Goal: Task Accomplishment & Management: Manage account settings

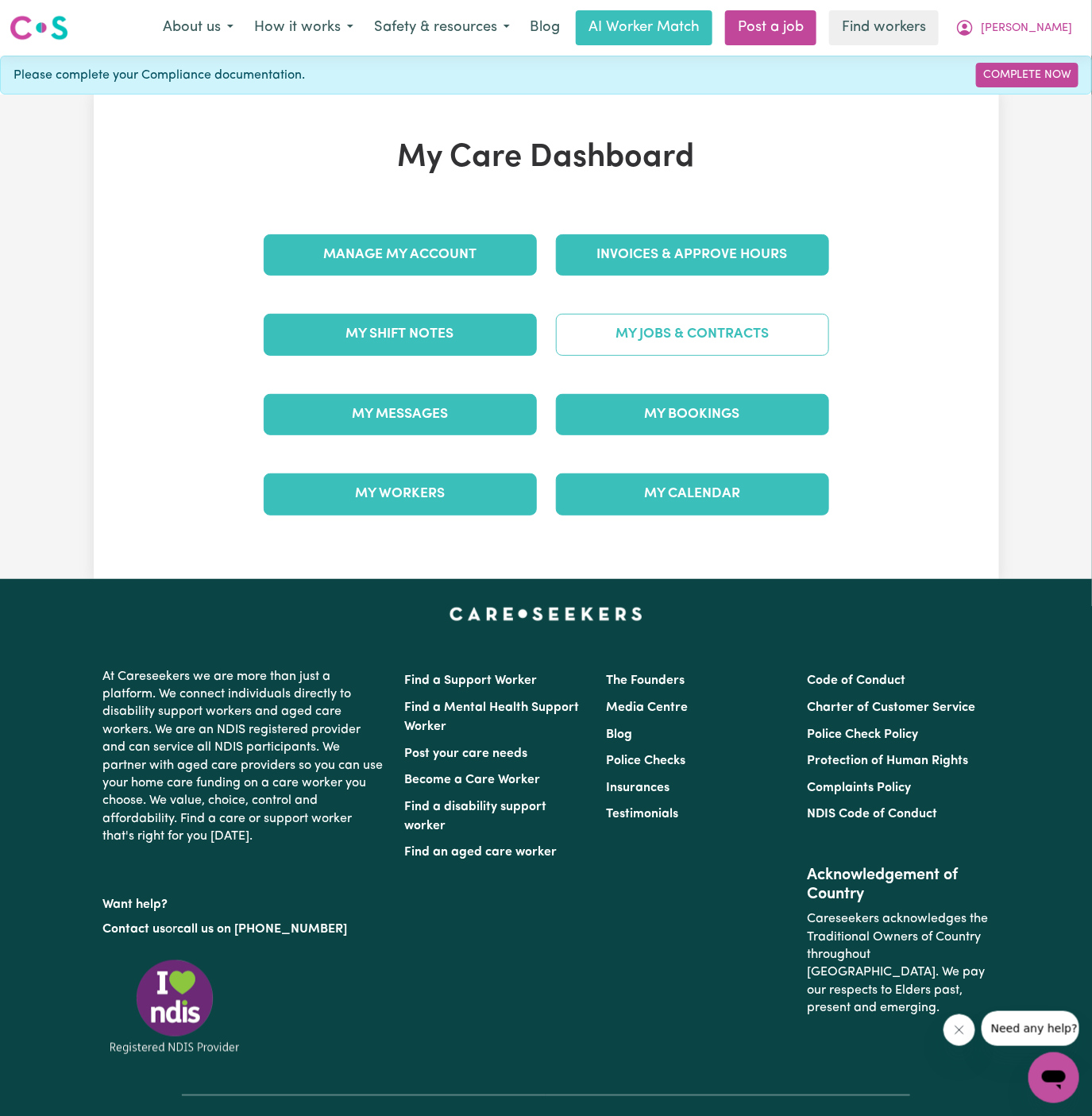
click at [778, 344] on link "My Jobs & Contracts" at bounding box center [692, 334] width 273 height 41
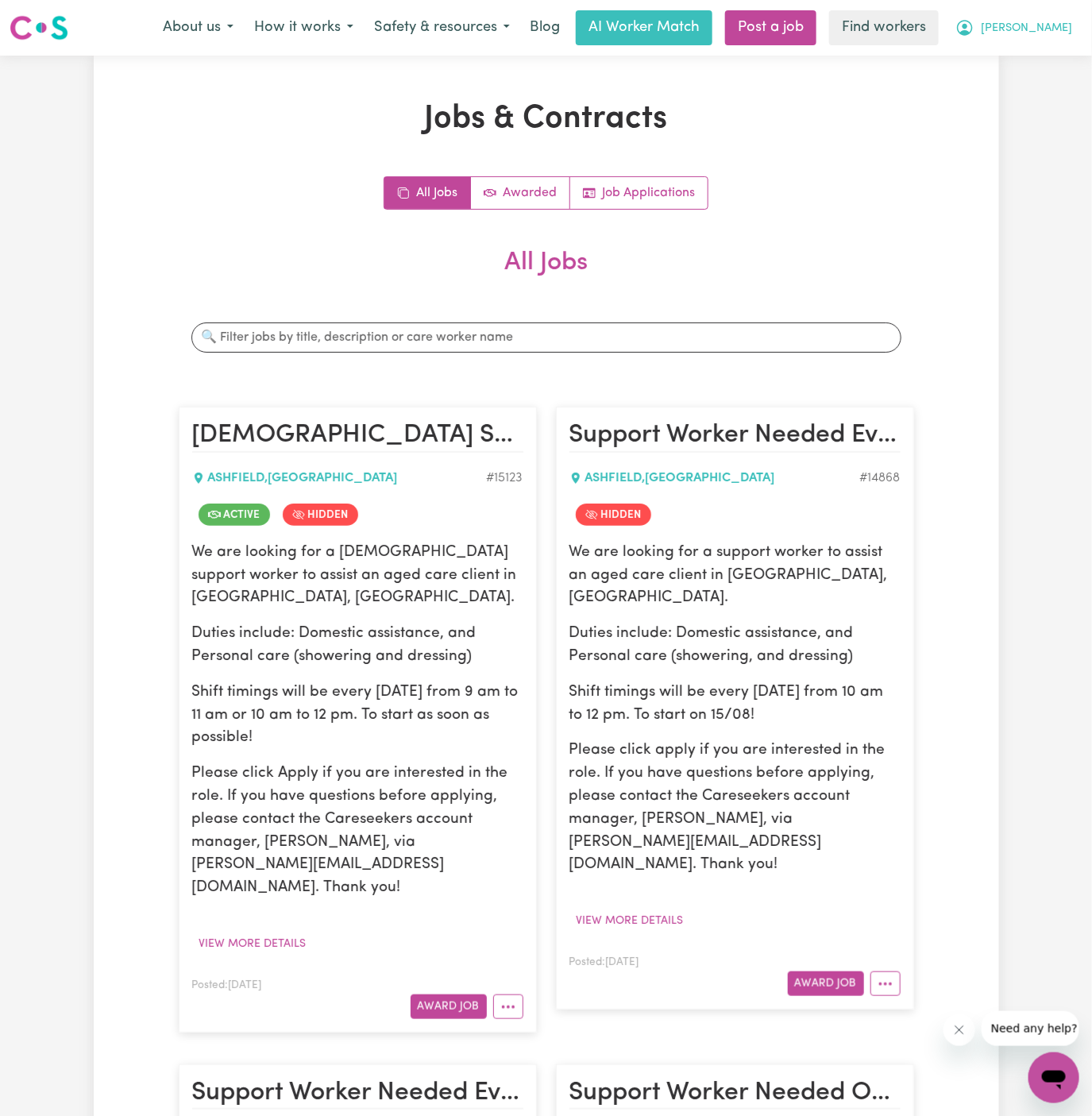
click at [1069, 21] on span "[PERSON_NAME]" at bounding box center [1026, 28] width 92 height 18
click at [1061, 54] on link "My Dashboard" at bounding box center [1018, 62] width 125 height 30
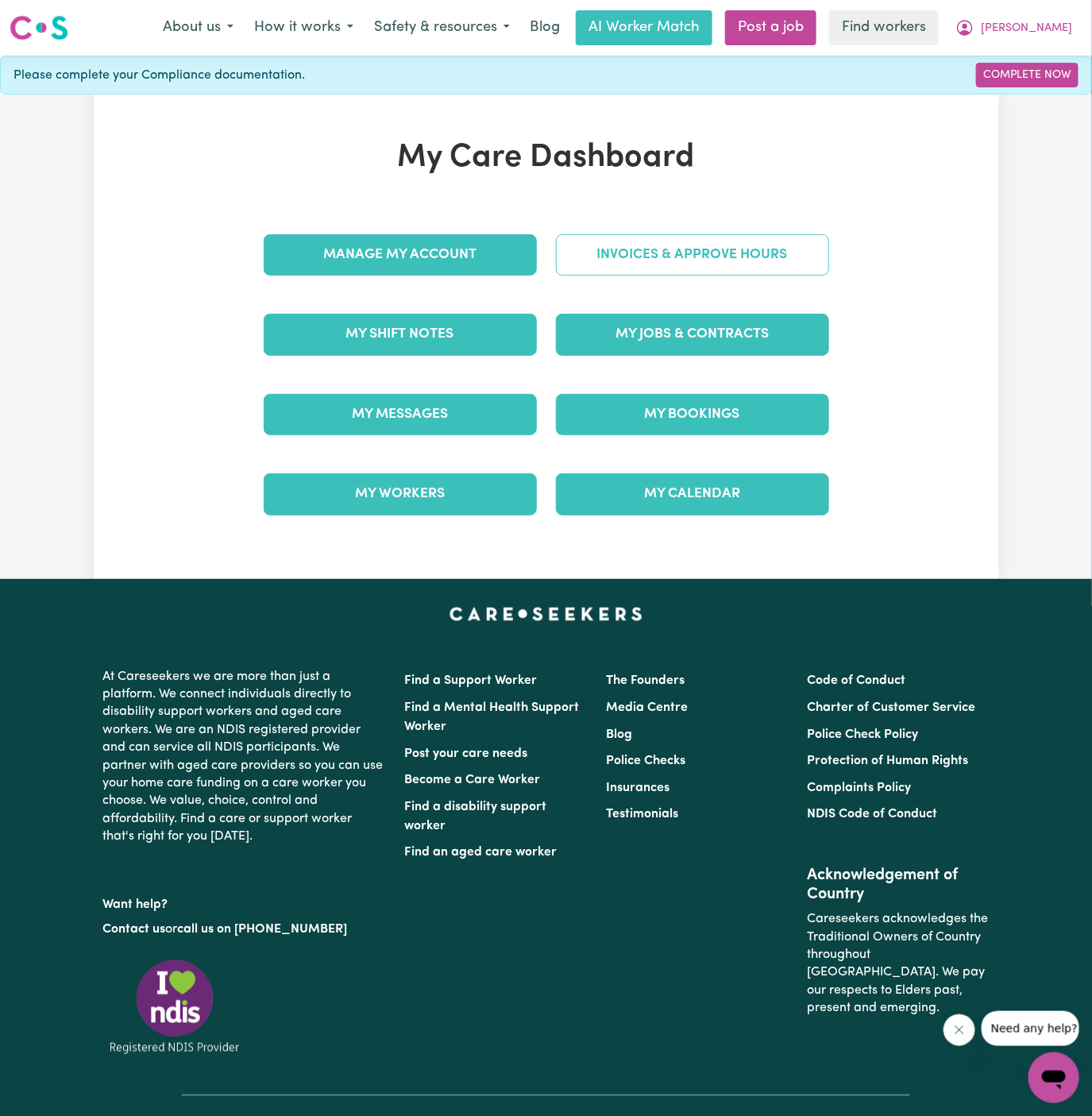
click at [640, 273] on link "Invoices & Approve Hours" at bounding box center [692, 255] width 273 height 41
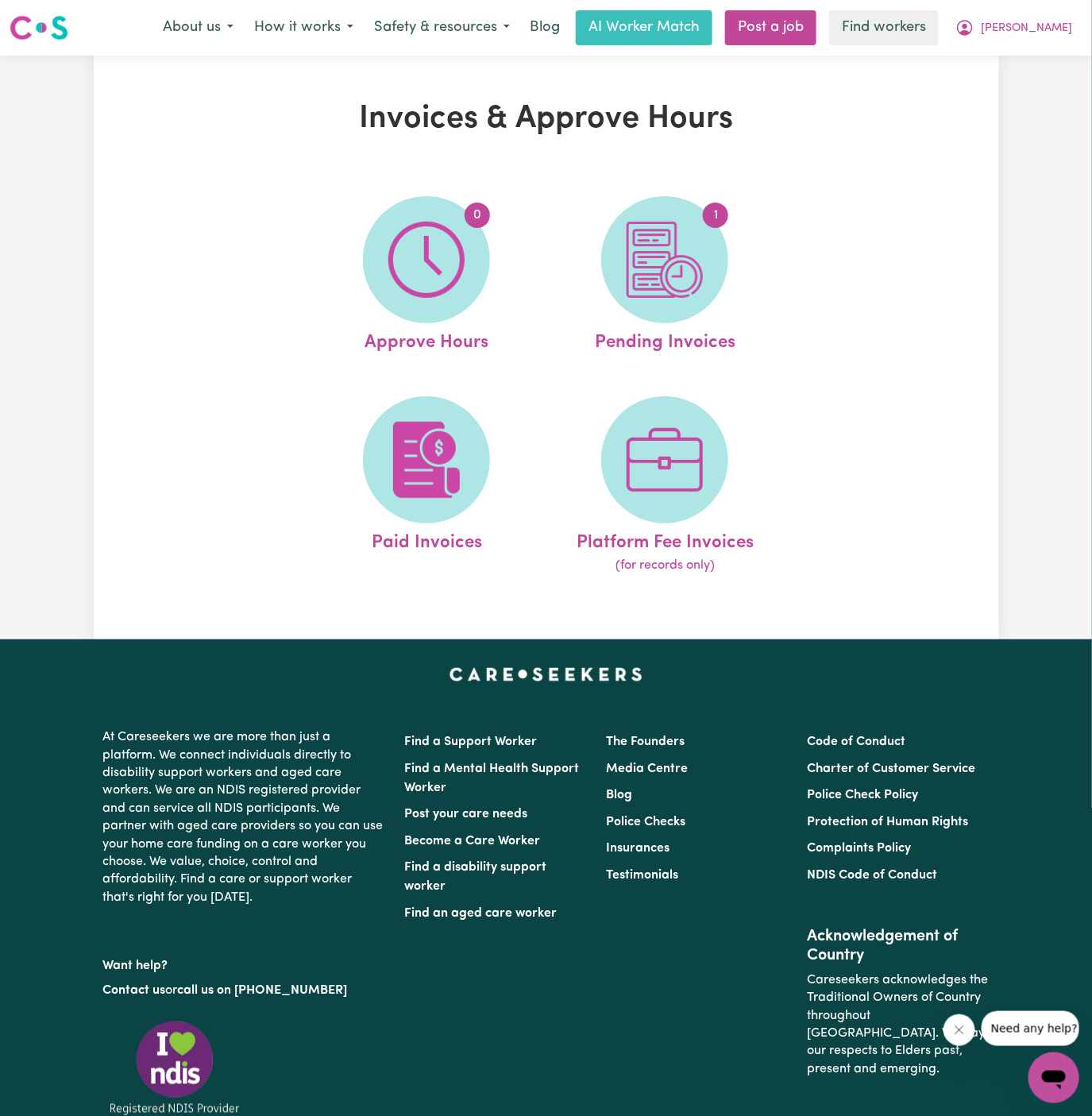
click at [640, 273] on img at bounding box center [665, 260] width 77 height 77
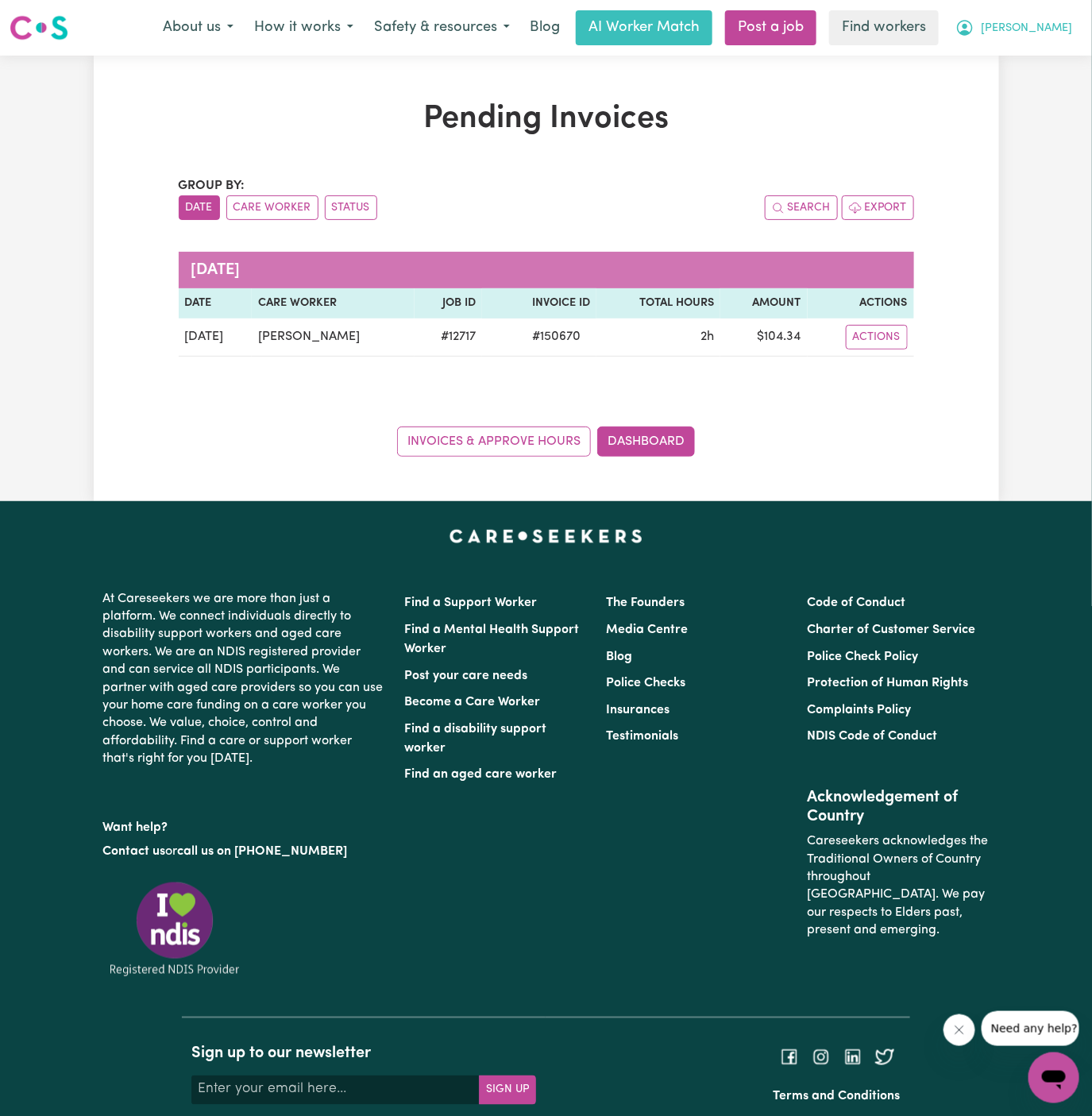
click at [1057, 21] on span "[PERSON_NAME]" at bounding box center [1026, 28] width 92 height 18
click at [1053, 84] on link "Logout" at bounding box center [1018, 92] width 125 height 30
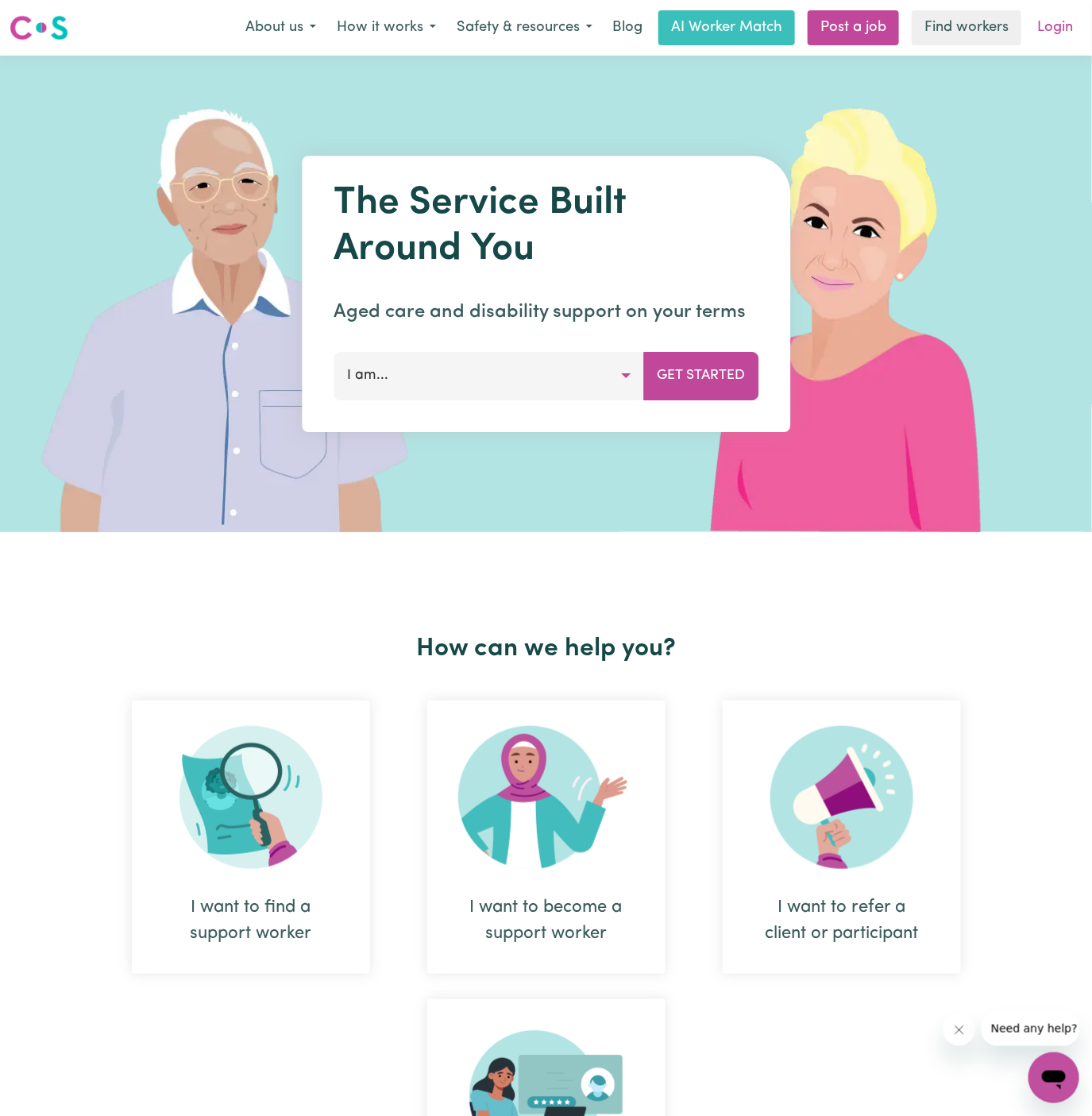
click at [1063, 22] on link "Login" at bounding box center [1056, 28] width 55 height 35
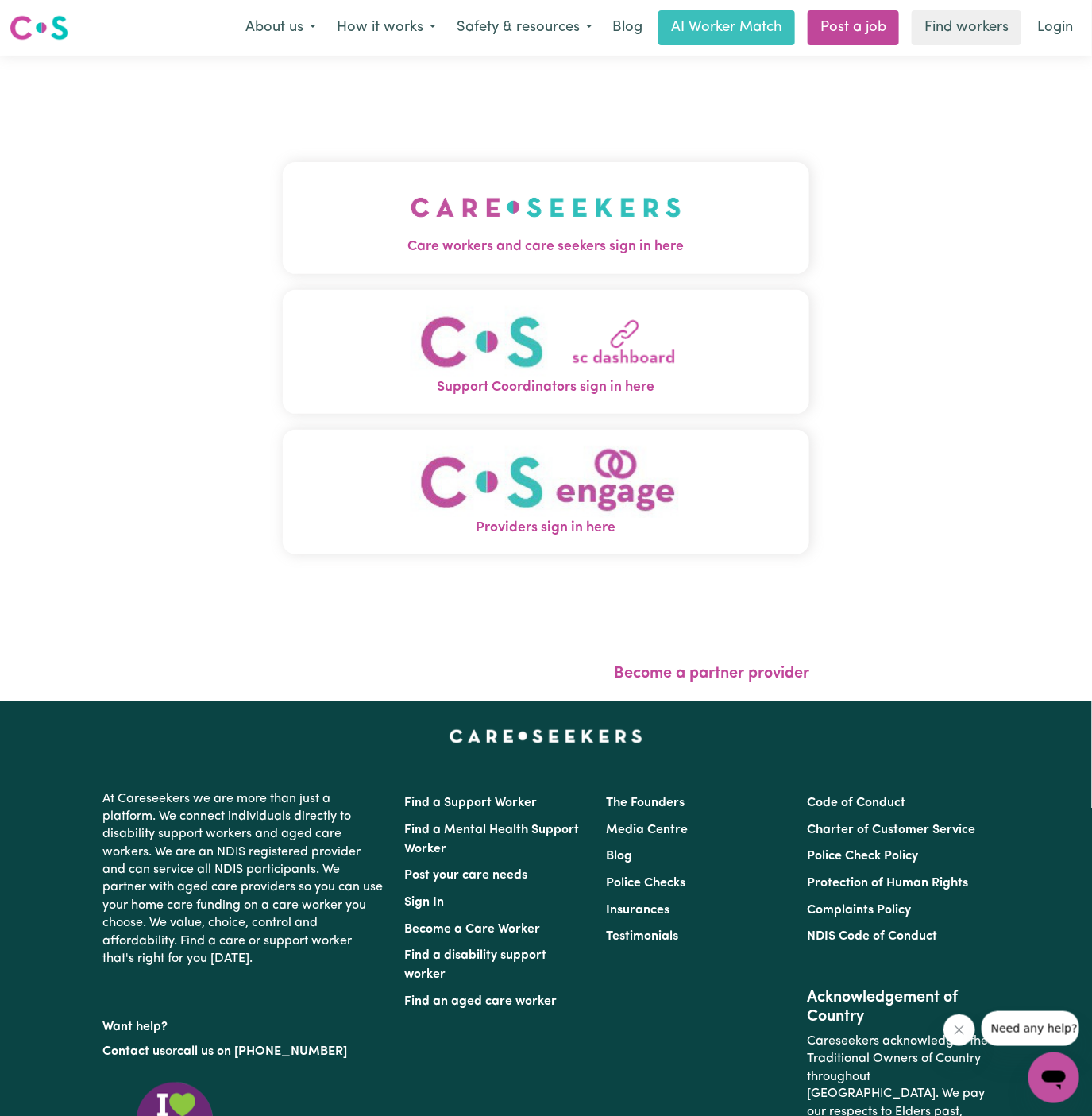
click at [556, 200] on img "Care workers and care seekers sign in here" at bounding box center [546, 207] width 271 height 59
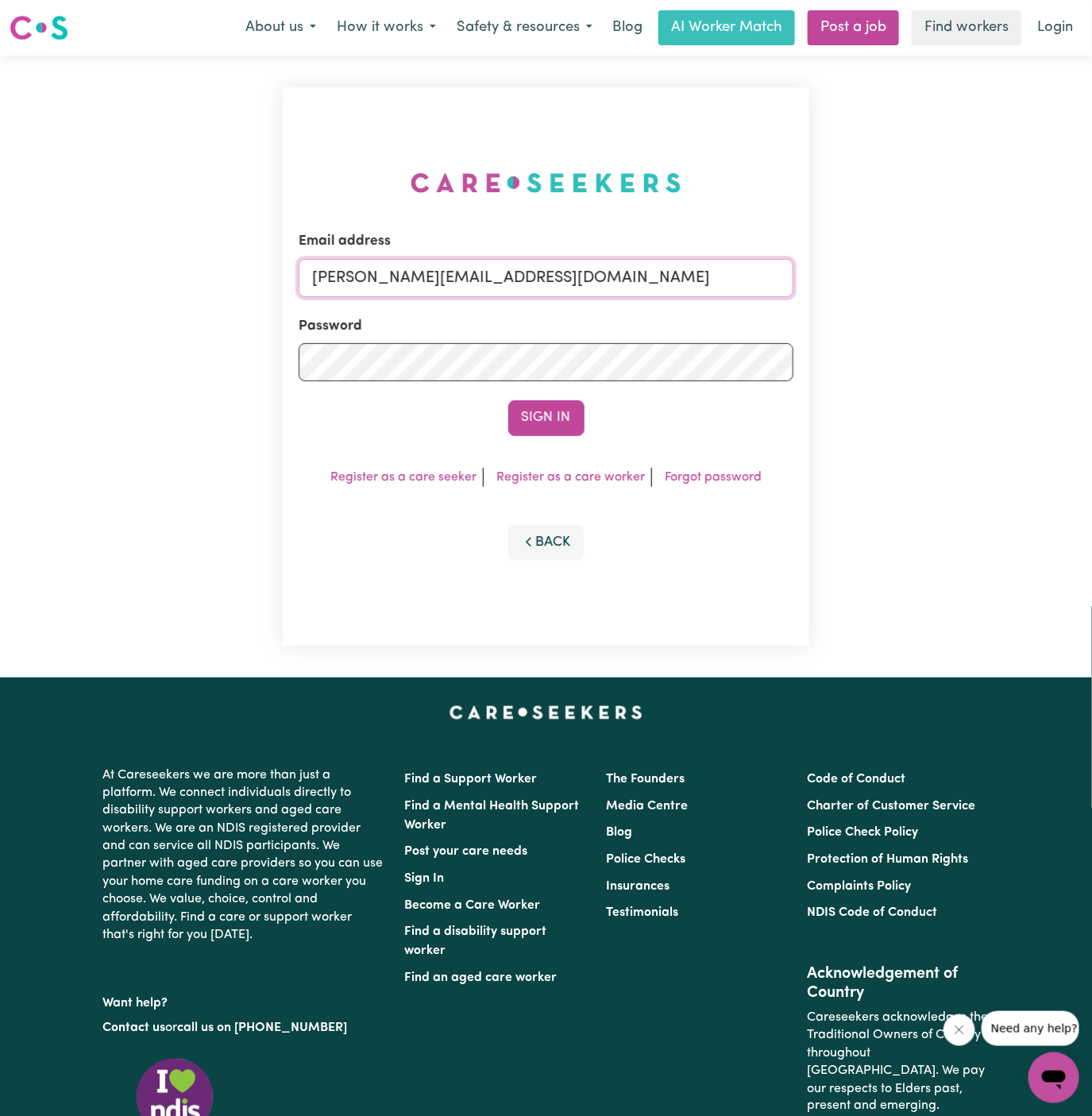
click at [538, 277] on input "[PERSON_NAME][EMAIL_ADDRESS][DOMAIN_NAME]" at bounding box center [546, 278] width 496 height 38
drag, startPoint x: 397, startPoint y: 273, endPoint x: 1071, endPoint y: 287, distance: 674.1
click at [1071, 287] on div "Email address [EMAIL_ADDRESS][DOMAIN_NAME] Password Sign In Register as a care …" at bounding box center [546, 366] width 1092 height 622
type input "[EMAIL_ADDRESS][DOMAIN_NAME]"
click at [554, 395] on form "Email address [EMAIL_ADDRESS][DOMAIN_NAME] Password Sign In" at bounding box center [546, 333] width 496 height 204
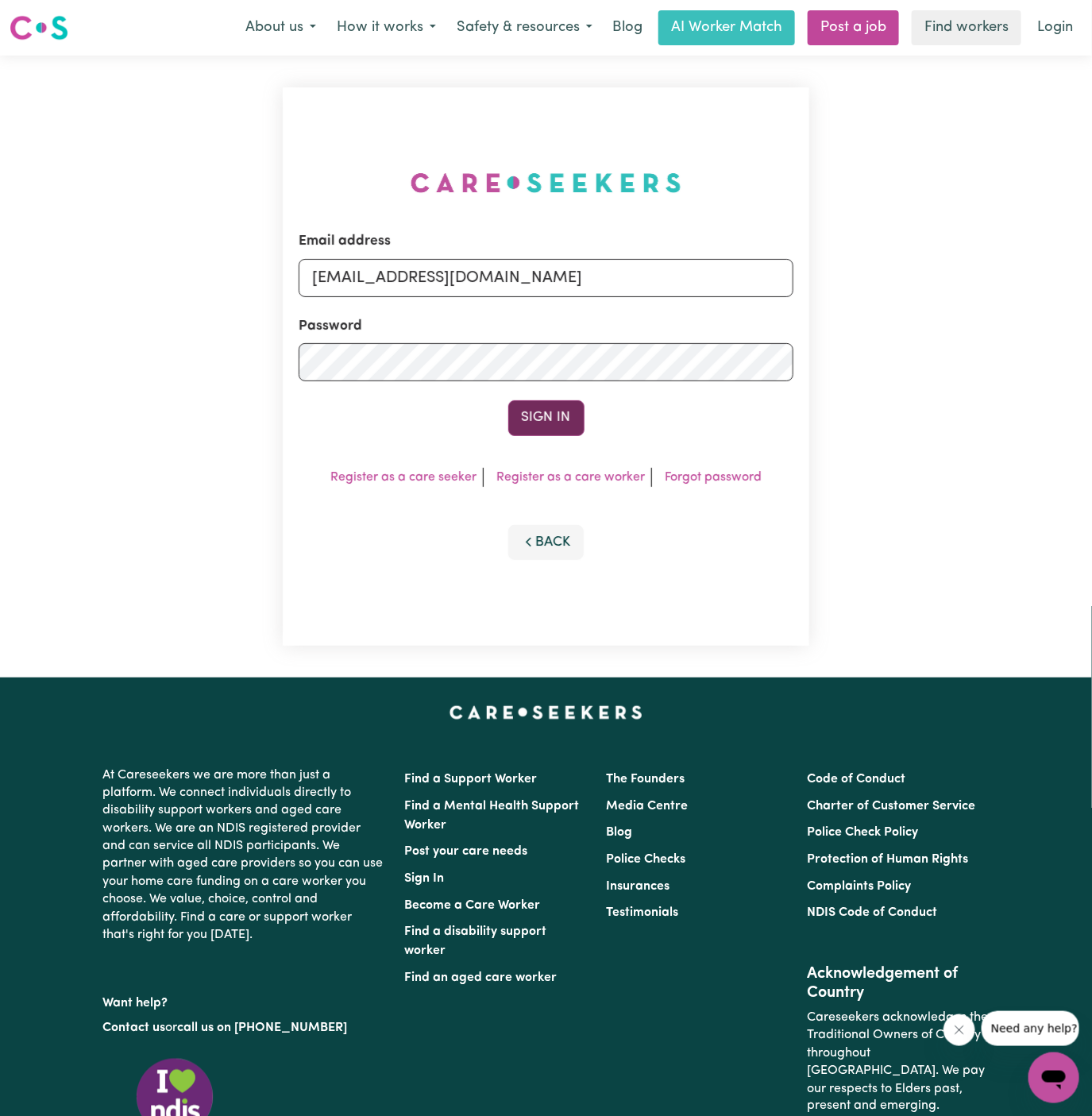
click at [554, 417] on button "Sign In" at bounding box center [546, 417] width 77 height 35
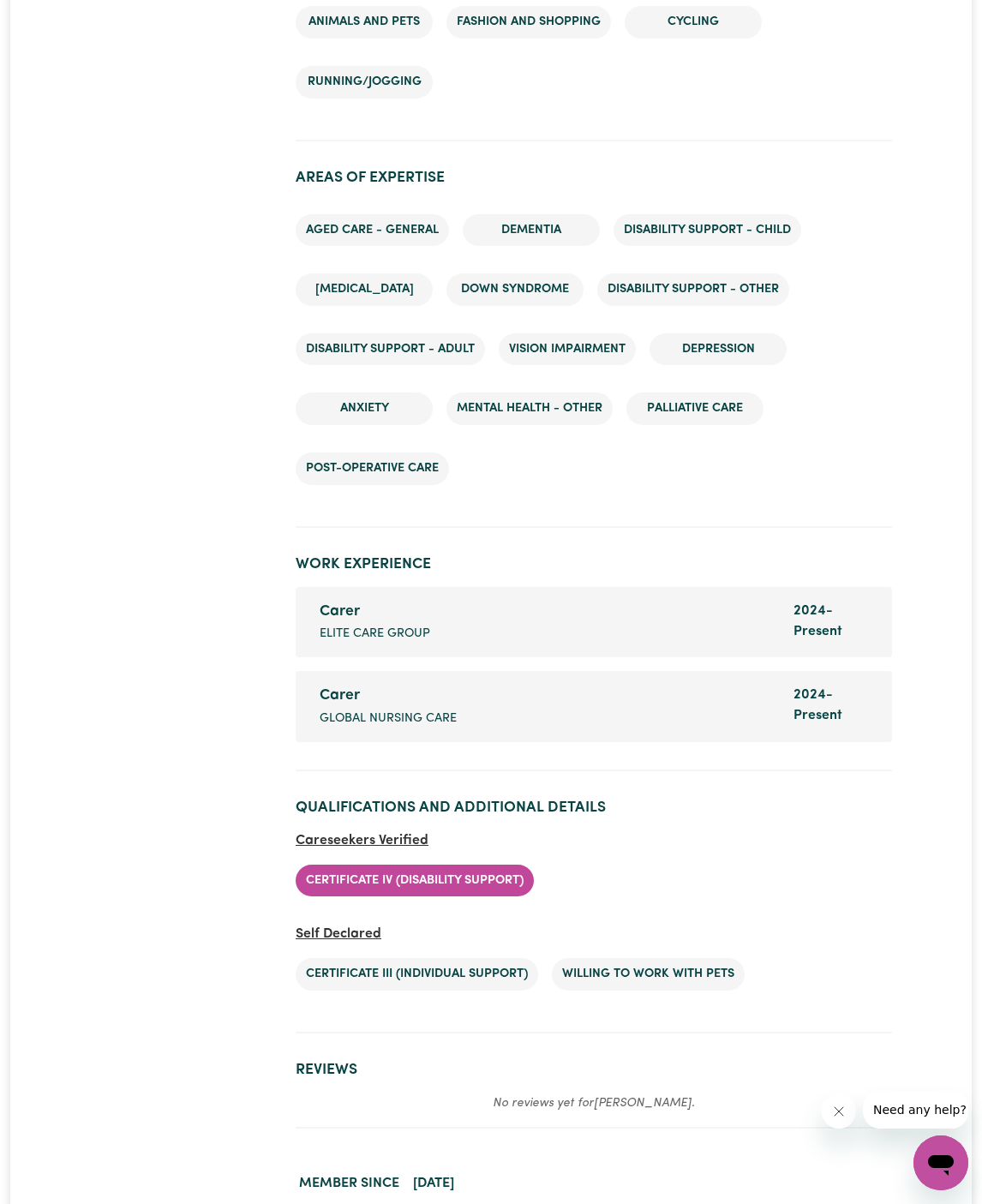
scroll to position [2219, 0]
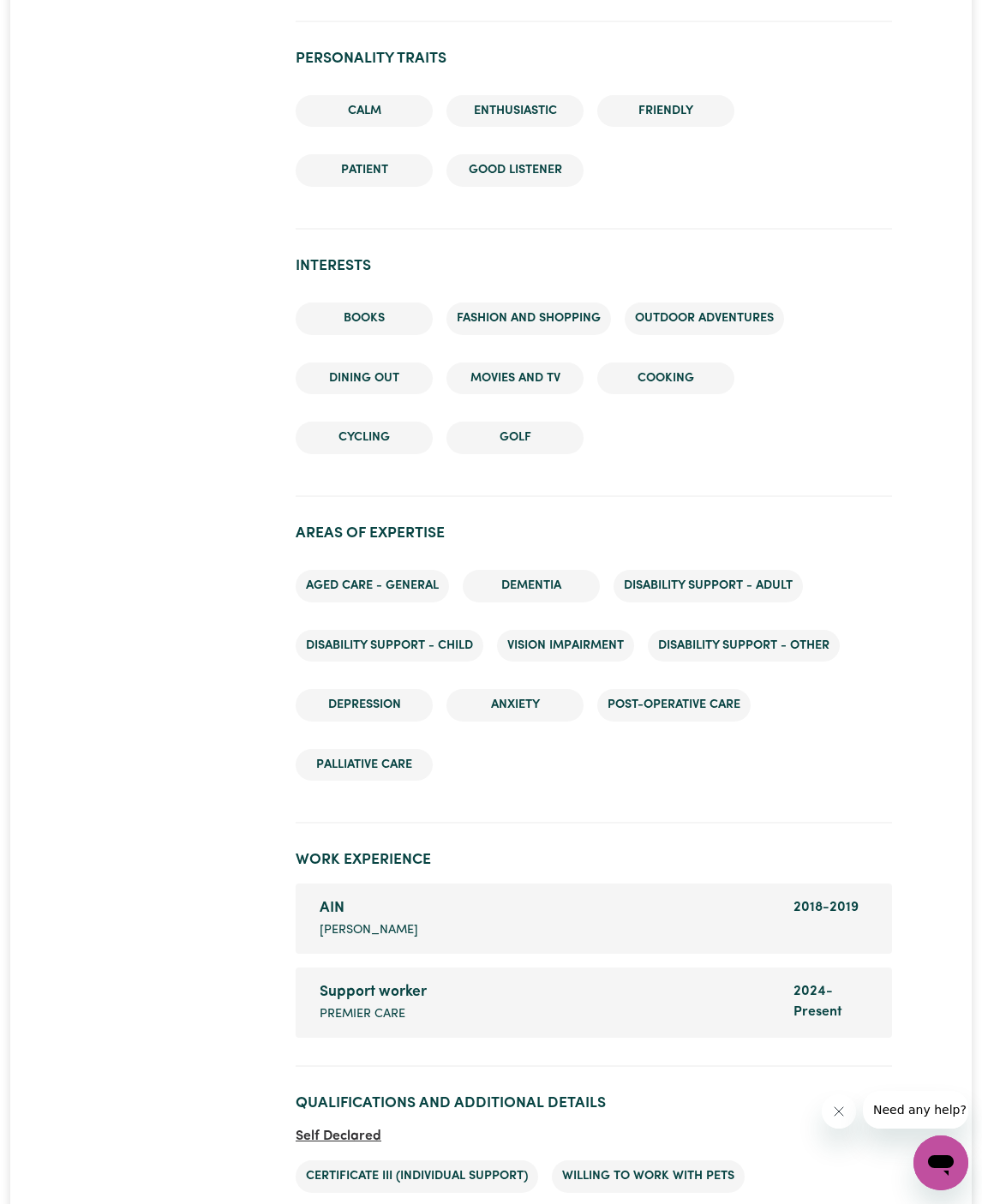
scroll to position [1831, 0]
